Goal: Information Seeking & Learning: Learn about a topic

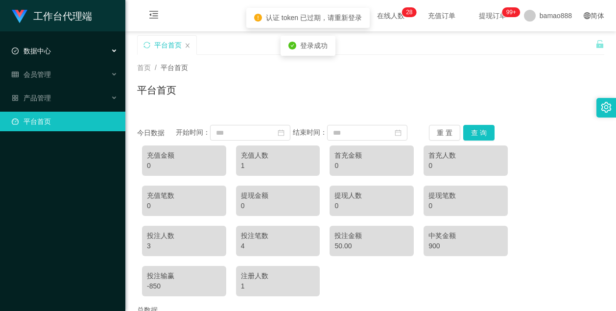
click at [69, 53] on div "数据中心" at bounding box center [62, 51] width 125 height 20
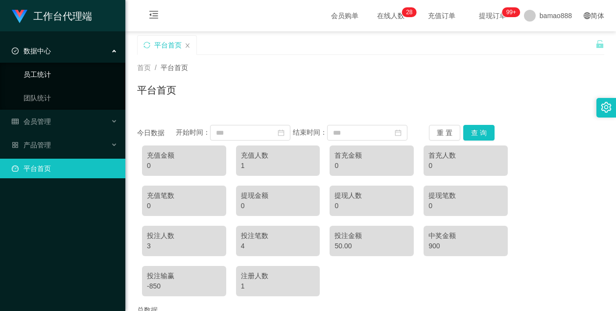
click at [40, 74] on link "员工统计" at bounding box center [70, 75] width 94 height 20
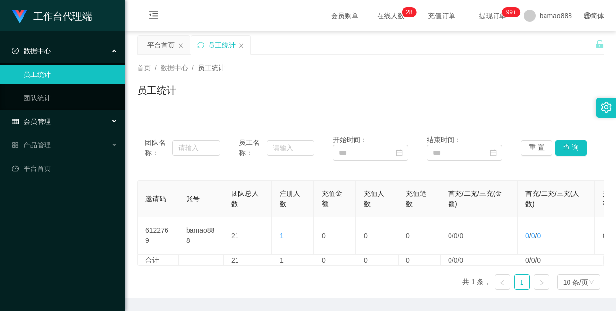
click at [60, 126] on div "会员管理" at bounding box center [62, 122] width 125 height 20
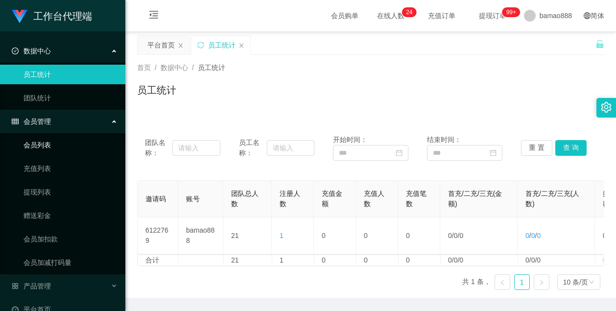
click at [80, 140] on link "会员列表" at bounding box center [70, 145] width 94 height 20
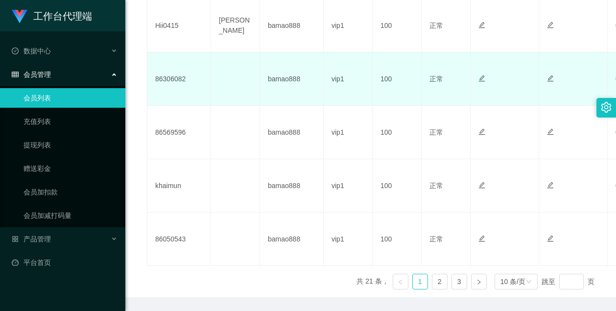
scroll to position [567, 0]
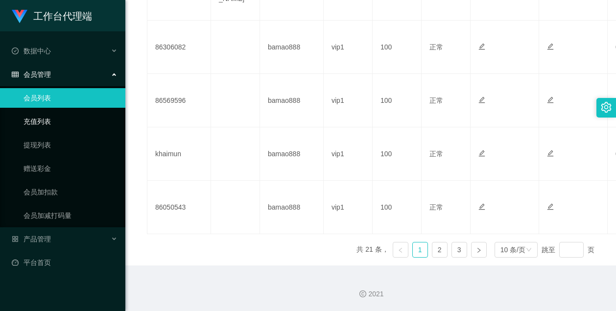
click at [36, 122] on link "充值列表" at bounding box center [70, 122] width 94 height 20
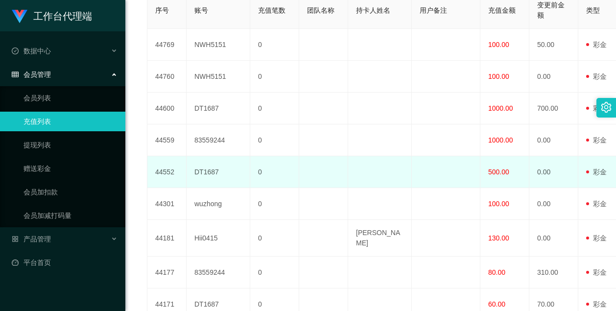
scroll to position [294, 0]
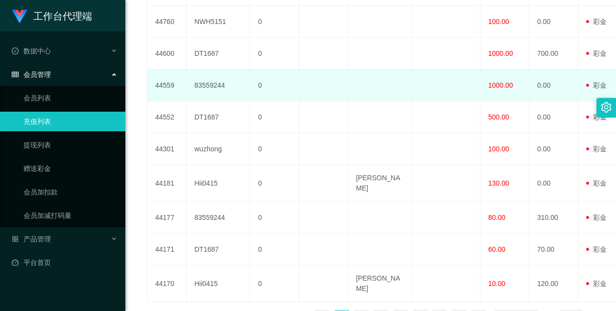
click at [380, 101] on td at bounding box center [380, 86] width 64 height 32
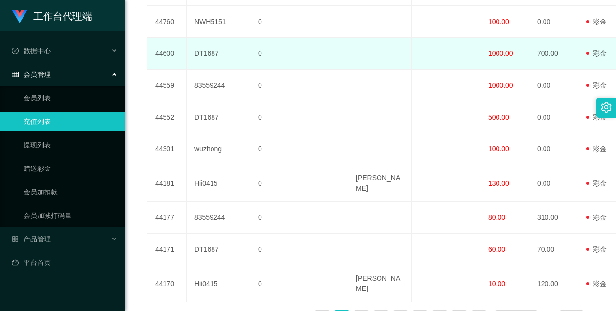
click at [365, 70] on td at bounding box center [380, 54] width 64 height 32
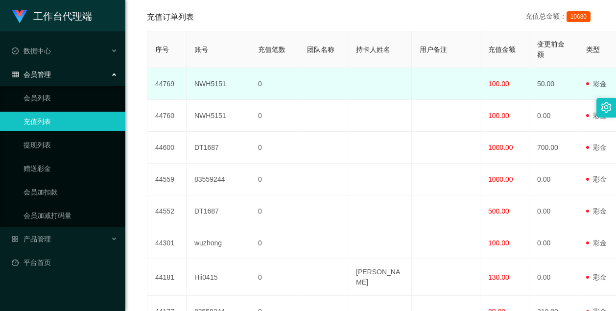
scroll to position [196, 0]
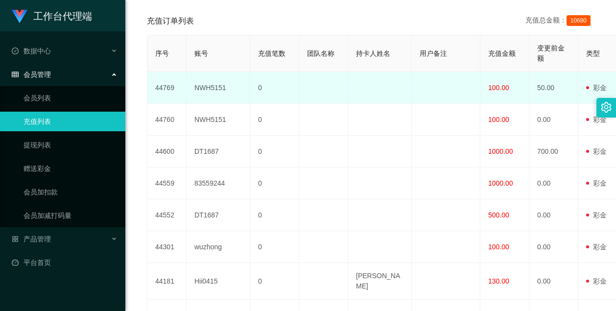
click at [406, 104] on td at bounding box center [380, 88] width 64 height 32
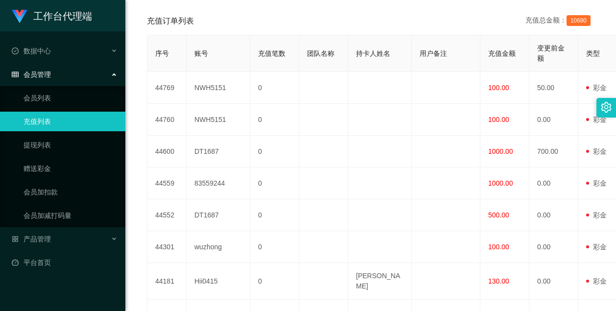
click at [579, 26] on span "10680" at bounding box center [578, 20] width 24 height 11
click at [573, 26] on span "10680" at bounding box center [578, 20] width 24 height 11
drag, startPoint x: 484, startPoint y: 39, endPoint x: 378, endPoint y: 35, distance: 105.3
click at [378, 35] on div "充值订单列表 充值总金额： 10680" at bounding box center [370, 20] width 447 height 27
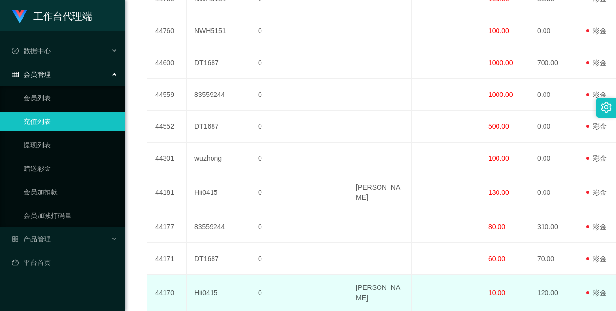
scroll to position [275, 0]
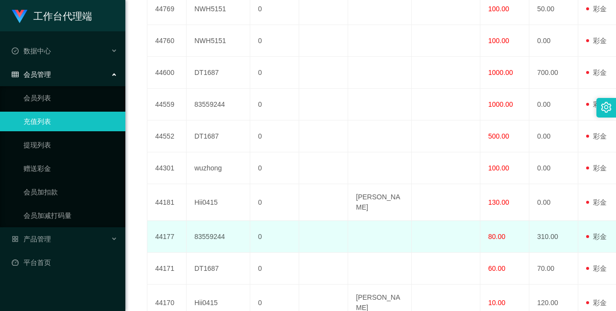
click at [442, 246] on td at bounding box center [446, 237] width 69 height 32
click at [541, 253] on td "310.00" at bounding box center [553, 237] width 49 height 32
click at [550, 253] on td "310.00" at bounding box center [553, 237] width 49 height 32
click at [508, 253] on td "80.00" at bounding box center [504, 237] width 49 height 32
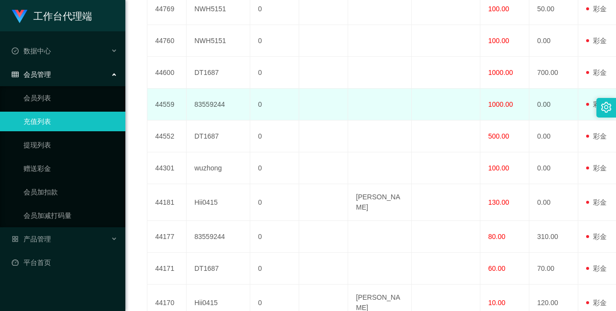
click at [507, 120] on td "1000.00" at bounding box center [504, 105] width 49 height 32
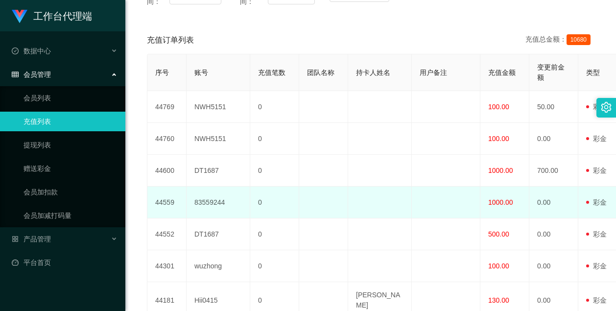
scroll to position [128, 0]
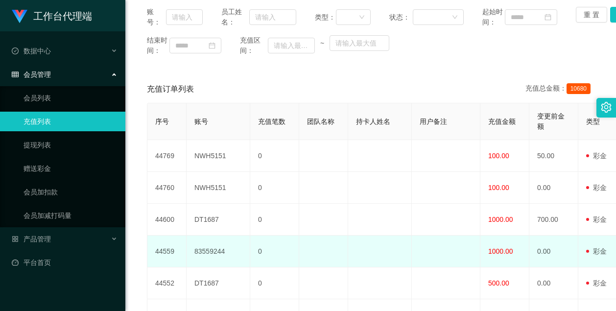
click at [510, 259] on td "1000.00" at bounding box center [504, 251] width 49 height 32
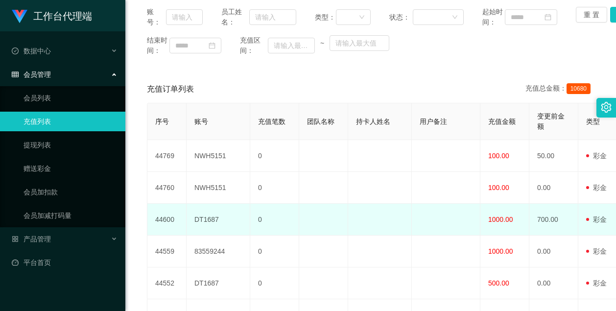
click at [509, 223] on span "1000.00" at bounding box center [500, 219] width 25 height 8
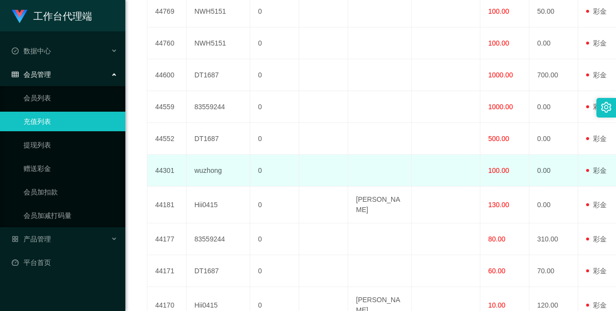
scroll to position [275, 0]
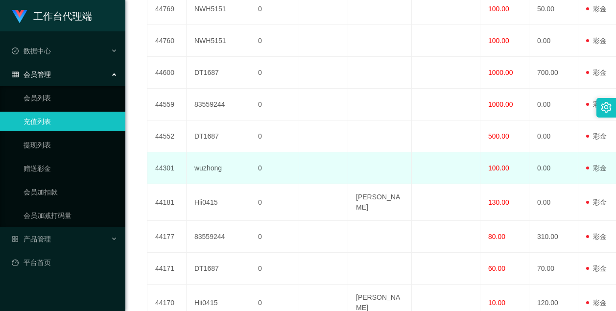
click at [521, 184] on td "100.00" at bounding box center [504, 168] width 49 height 32
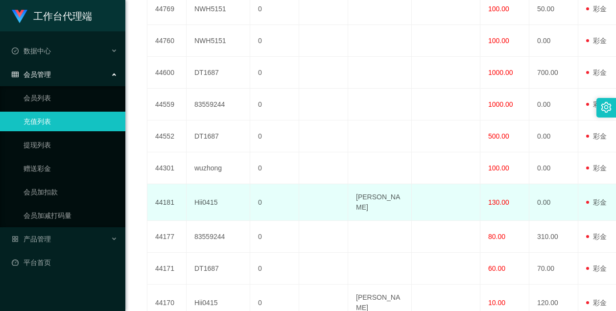
click at [514, 221] on td "130.00" at bounding box center [504, 202] width 49 height 37
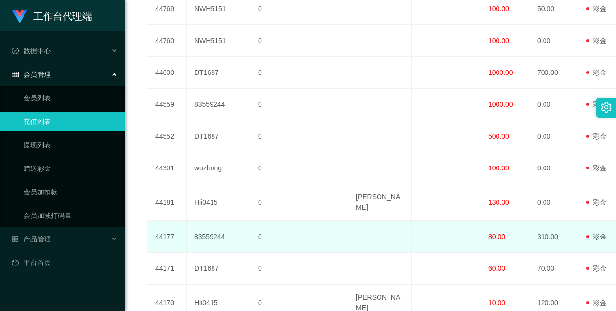
click at [517, 243] on td "80.00" at bounding box center [504, 237] width 49 height 32
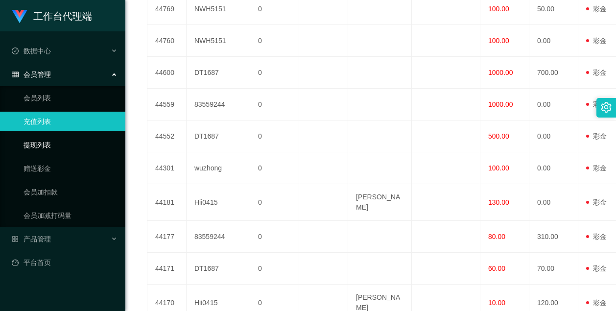
click at [58, 140] on link "提现列表" at bounding box center [70, 145] width 94 height 20
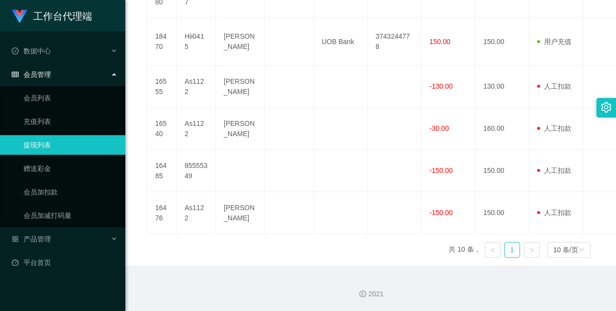
scroll to position [501, 0]
click at [532, 250] on link at bounding box center [532, 250] width 16 height 16
click at [529, 248] on icon "图标: right" at bounding box center [532, 250] width 6 height 6
click at [66, 231] on div "产品管理" at bounding box center [62, 239] width 125 height 20
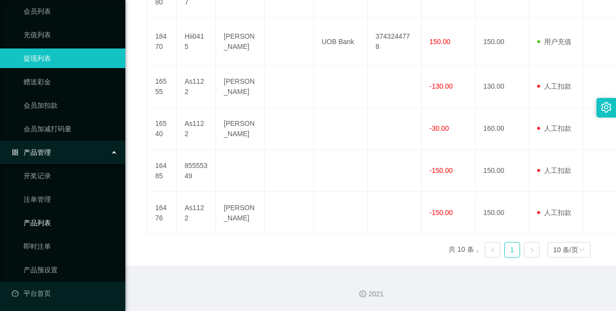
scroll to position [89, 0]
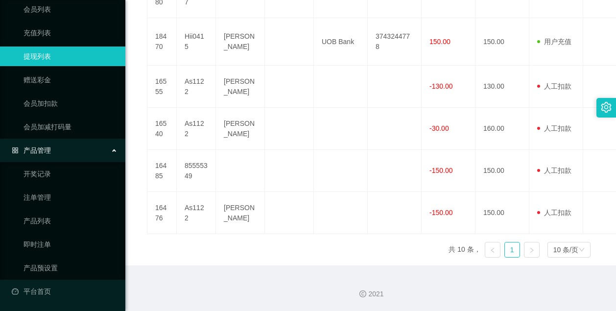
click at [84, 153] on div "产品管理" at bounding box center [62, 150] width 125 height 20
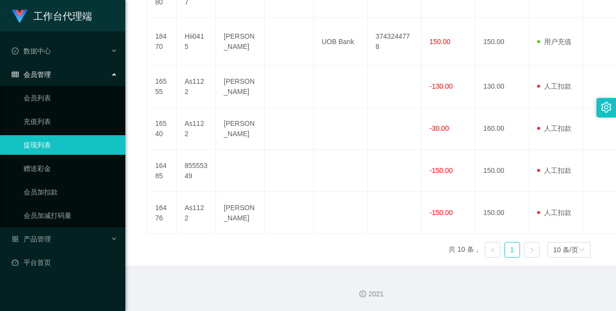
click at [79, 71] on div "会员管理" at bounding box center [62, 75] width 125 height 20
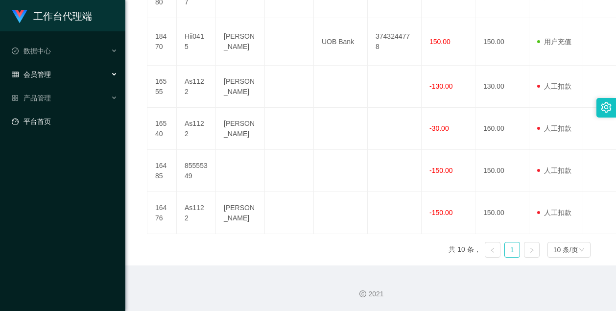
drag, startPoint x: 69, startPoint y: 116, endPoint x: 72, endPoint y: 120, distance: 5.6
click at [69, 116] on link "平台首页" at bounding box center [65, 122] width 106 height 20
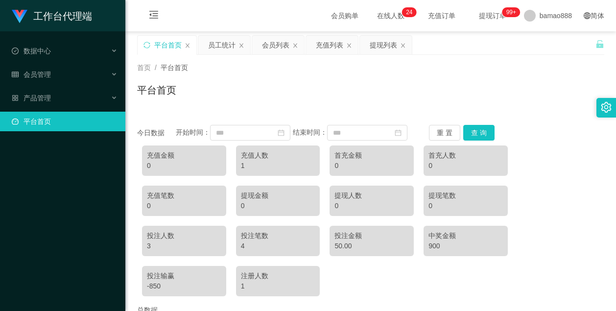
click at [257, 171] on div "1" at bounding box center [278, 166] width 74 height 10
click at [237, 168] on div "充值人数 1" at bounding box center [278, 160] width 84 height 30
click at [246, 173] on div "充值人数 1" at bounding box center [278, 160] width 84 height 30
click at [290, 188] on div "充值金额 0 充值人数 1 首充金额 0 首充人数 0 充值笔数 0 提现金额 0 提现人数 0 提现笔数 0 投注人数 3 投注笔数 4 投注金额 50.0…" at bounding box center [370, 220] width 467 height 161
click at [170, 251] on div "3" at bounding box center [184, 246] width 74 height 10
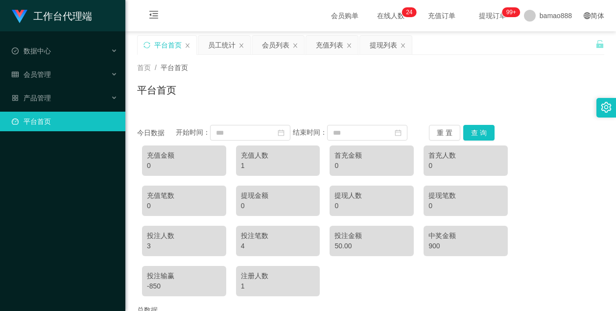
click at [249, 251] on div "4" at bounding box center [278, 246] width 74 height 10
click at [172, 281] on div "投注输赢" at bounding box center [184, 276] width 74 height 10
drag, startPoint x: 172, startPoint y: 289, endPoint x: 279, endPoint y: 291, distance: 106.7
click at [279, 281] on div "注册人数" at bounding box center [278, 276] width 74 height 10
drag, startPoint x: 370, startPoint y: 241, endPoint x: 436, endPoint y: 251, distance: 66.8
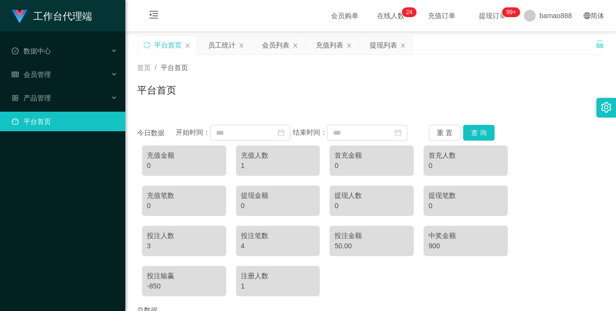
click at [371, 241] on div "投注金额" at bounding box center [371, 236] width 74 height 10
click at [448, 251] on div "900" at bounding box center [465, 246] width 74 height 10
drag, startPoint x: 256, startPoint y: 250, endPoint x: 197, endPoint y: 238, distance: 59.4
click at [255, 241] on div "投注笔数" at bounding box center [278, 236] width 74 height 10
drag, startPoint x: 178, startPoint y: 215, endPoint x: 294, endPoint y: 213, distance: 116.5
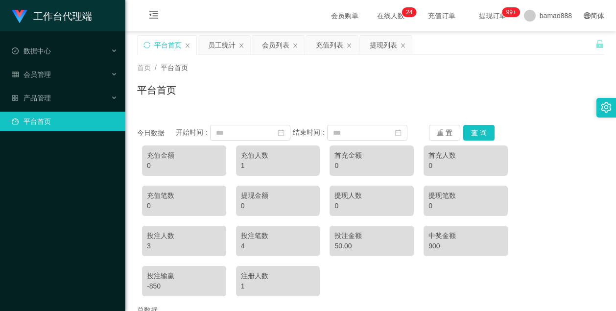
click at [180, 211] on div "0" at bounding box center [184, 206] width 74 height 10
drag, startPoint x: 281, startPoint y: 210, endPoint x: 275, endPoint y: 206, distance: 7.5
click at [275, 206] on div "提现金额 0" at bounding box center [278, 201] width 84 height 30
drag, startPoint x: 275, startPoint y: 206, endPoint x: 261, endPoint y: 161, distance: 46.8
click at [261, 161] on div "充值人数 1" at bounding box center [278, 160] width 84 height 30
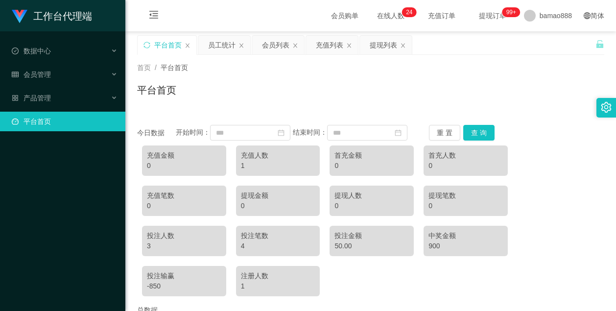
drag, startPoint x: 261, startPoint y: 161, endPoint x: 153, endPoint y: 161, distance: 108.2
click at [149, 161] on div "充值金额" at bounding box center [184, 155] width 74 height 10
drag, startPoint x: 398, startPoint y: 39, endPoint x: 389, endPoint y: 46, distance: 11.3
click at [398, 41] on div "提现列表" at bounding box center [386, 45] width 52 height 19
click at [349, 43] on icon "图标: close" at bounding box center [349, 46] width 6 height 6
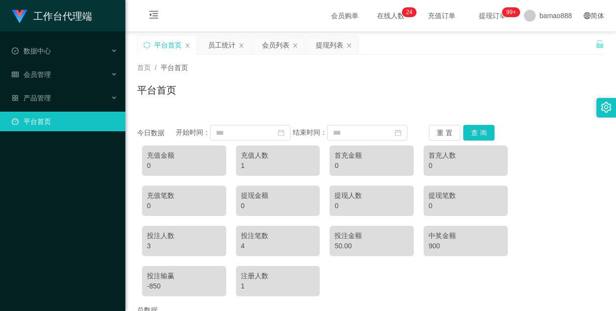
drag, startPoint x: 296, startPoint y: 47, endPoint x: 294, endPoint y: 59, distance: 12.4
click at [295, 47] on icon "图标: close" at bounding box center [295, 46] width 6 height 6
click at [292, 46] on div "提现列表" at bounding box center [278, 45] width 52 height 19
drag, startPoint x: 237, startPoint y: 43, endPoint x: 246, endPoint y: 57, distance: 16.5
click at [237, 44] on div "员工统计" at bounding box center [224, 45] width 52 height 19
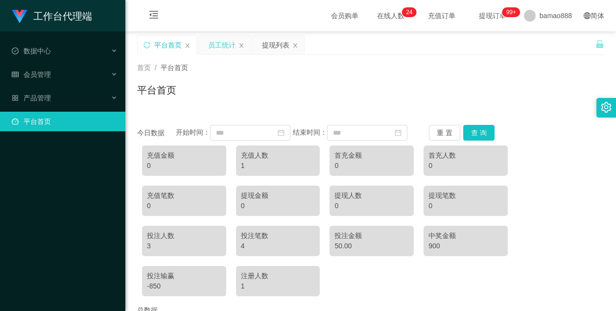
click at [238, 49] on div "员工统计" at bounding box center [224, 45] width 52 height 19
click at [240, 48] on icon "图标: close" at bounding box center [241, 46] width 6 height 6
click at [241, 46] on icon "图标: close" at bounding box center [241, 46] width 6 height 6
click at [189, 49] on div "平台首页" at bounding box center [167, 45] width 59 height 19
click at [64, 55] on div "数据中心" at bounding box center [62, 51] width 125 height 20
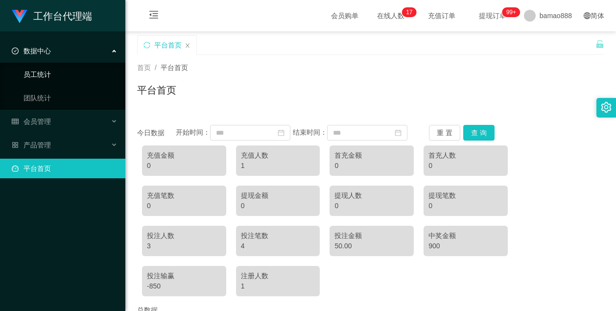
click at [69, 72] on link "员工统计" at bounding box center [70, 75] width 94 height 20
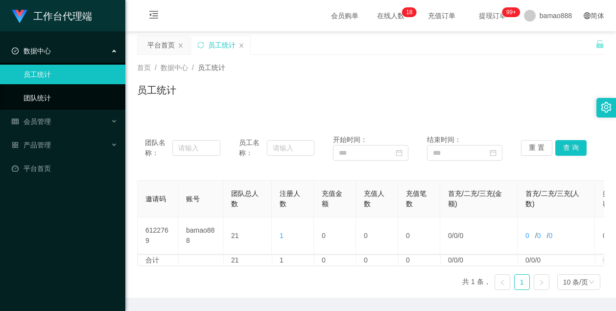
click at [57, 98] on link "团队统计" at bounding box center [70, 98] width 94 height 20
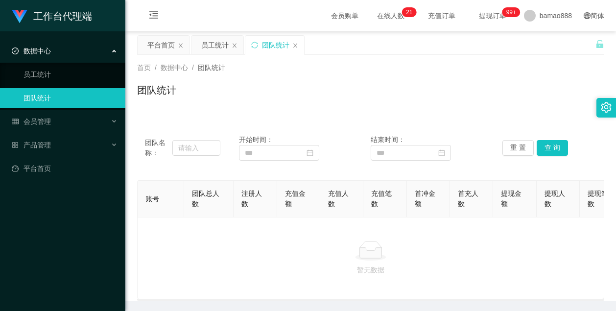
click at [372, 12] on span "在线人数 0 1 2 3 4 5 6 7 8 9 0 1 2 3 4 5 6 7 8 9 0 1 2 3 4 5 6 7 8 9 0 1 2 3 4 5 6 …" at bounding box center [390, 15] width 37 height 7
click at [45, 122] on span "会员管理" at bounding box center [31, 121] width 39 height 8
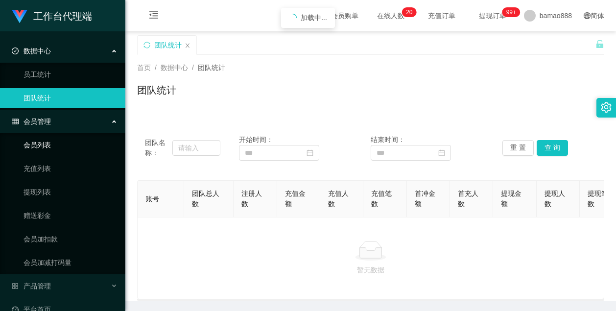
click at [63, 151] on link "会员列表" at bounding box center [70, 145] width 94 height 20
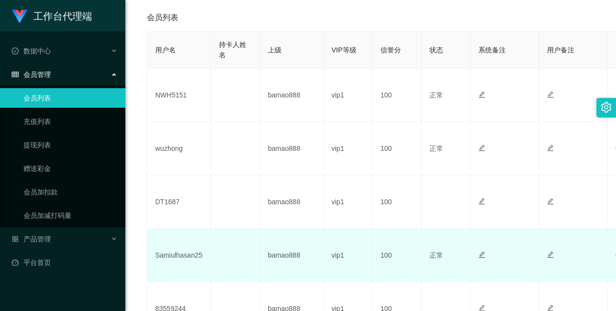
scroll to position [294, 0]
